Goal: Check status: Check status

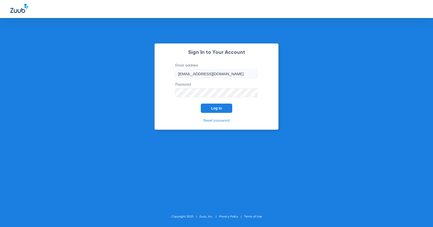
click at [221, 109] on span "Log In" at bounding box center [216, 108] width 11 height 4
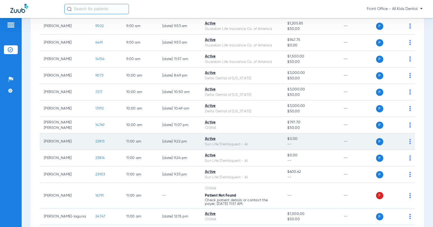
scroll to position [206, 0]
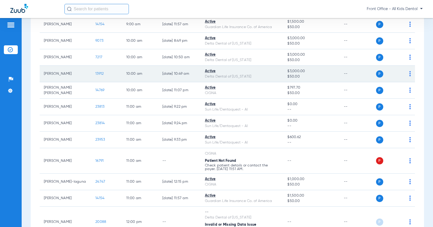
click at [96, 75] on span "13912" at bounding box center [99, 74] width 8 height 4
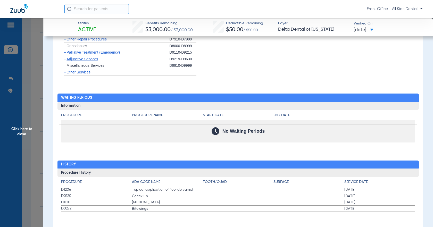
scroll to position [508, 0]
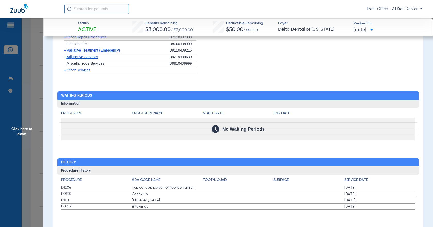
click at [18, 136] on span "Click here to close" at bounding box center [21, 131] width 43 height 227
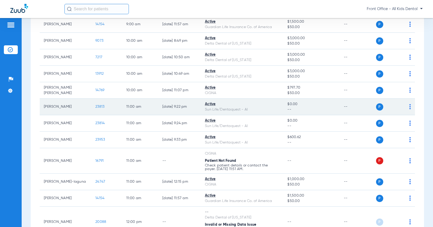
scroll to position [181, 0]
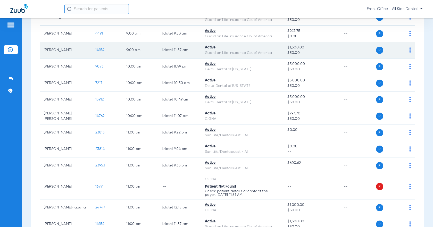
click at [100, 51] on span "14154" at bounding box center [99, 50] width 9 height 4
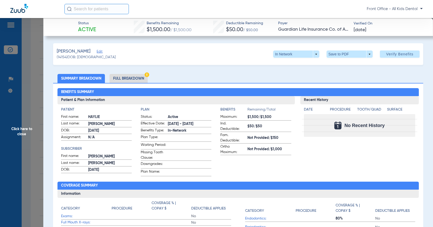
scroll to position [26, 0]
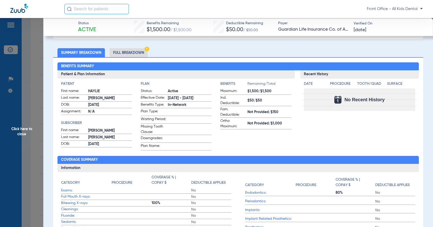
click at [129, 53] on li "Full Breakdown" at bounding box center [129, 52] width 38 height 9
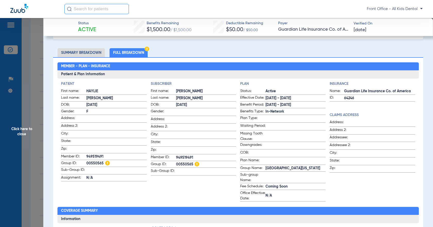
click at [33, 92] on span "Click here to close" at bounding box center [21, 131] width 43 height 227
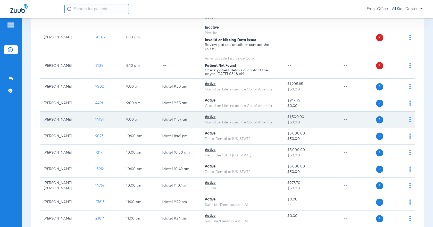
scroll to position [0, 0]
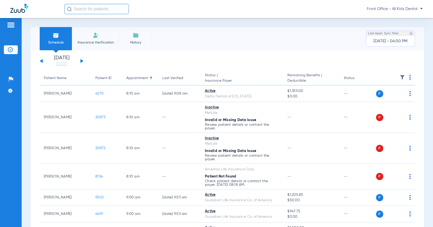
click at [81, 62] on button at bounding box center [81, 61] width 3 height 4
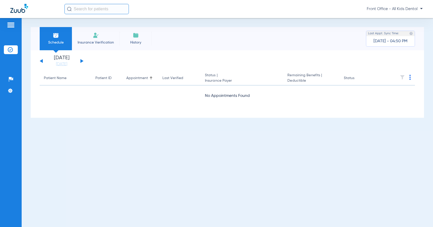
click at [42, 61] on button at bounding box center [41, 61] width 3 height 4
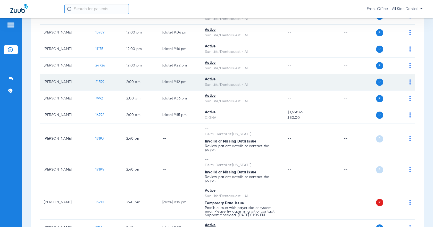
scroll to position [387, 0]
